Goal: Task Accomplishment & Management: Complete application form

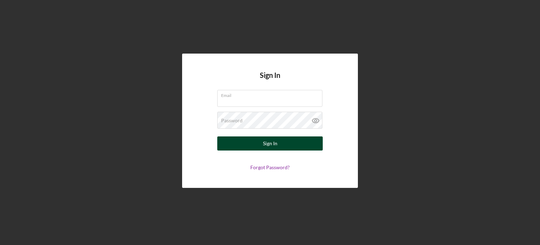
type input "[EMAIL_ADDRESS][DOMAIN_NAME]"
click at [260, 143] on button "Sign In" at bounding box center [270, 143] width 106 height 14
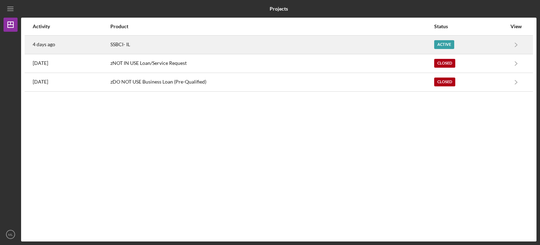
click at [144, 45] on div "SSBCI- IL" at bounding box center [271, 45] width 323 height 18
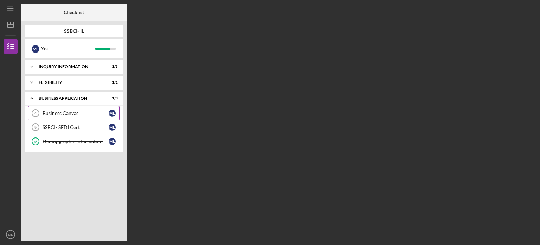
click at [83, 112] on div "Business Canvas" at bounding box center [76, 113] width 66 height 6
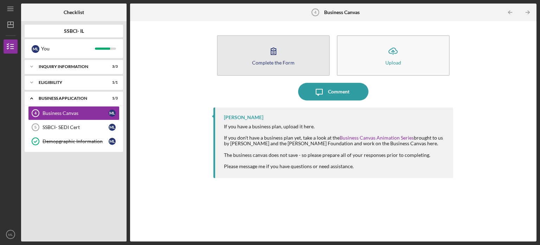
click at [272, 54] on icon "button" at bounding box center [274, 51] width 18 height 18
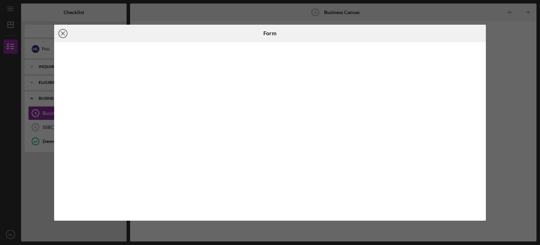
click at [63, 31] on icon "Icon/Close" at bounding box center [63, 34] width 18 height 18
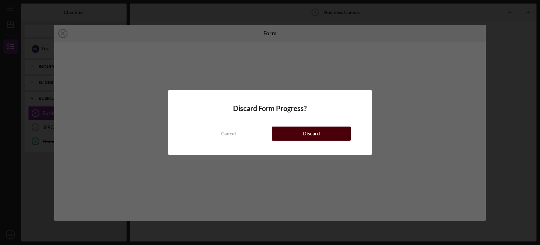
click at [292, 139] on button "Discard" at bounding box center [311, 133] width 79 height 14
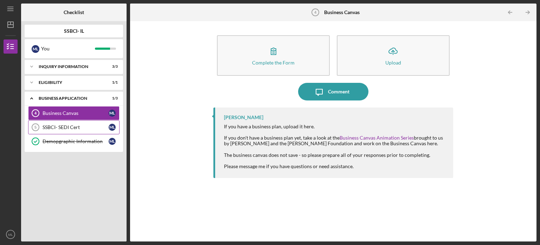
click at [70, 128] on div "SSBCI- SEDI Cert" at bounding box center [76, 127] width 66 height 6
